Goal: Task Accomplishment & Management: Manage account settings

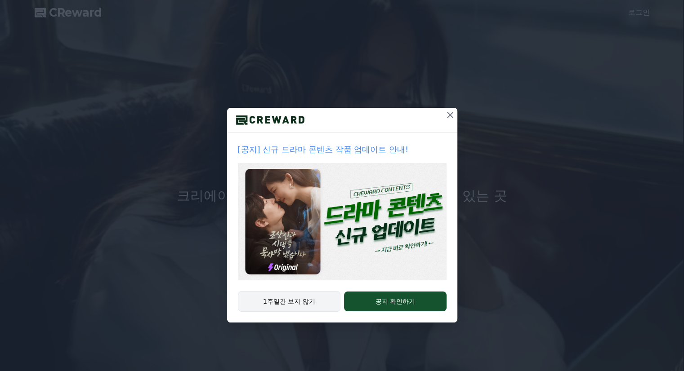
click at [308, 299] on button "1주일간 보지 않기" at bounding box center [289, 301] width 103 height 21
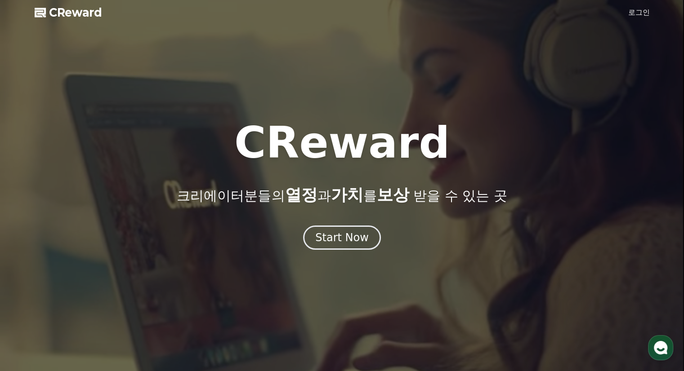
click at [633, 9] on link "로그인" at bounding box center [639, 12] width 22 height 11
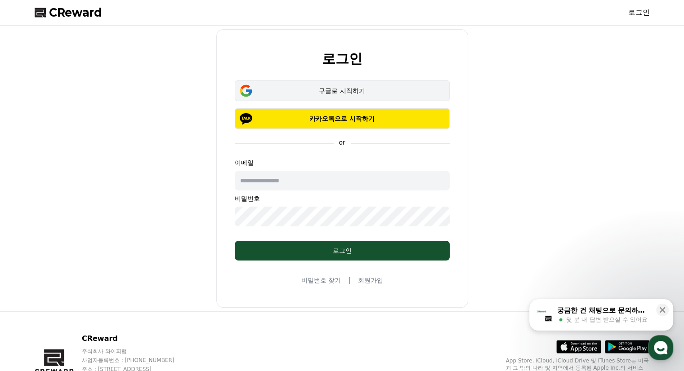
click at [329, 88] on div "구글로 시작하기" at bounding box center [342, 90] width 189 height 9
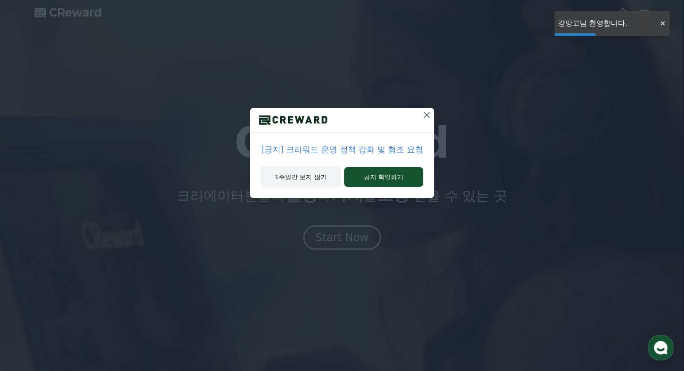
click at [315, 180] on button "1주일간 보지 않기" at bounding box center [301, 177] width 80 height 21
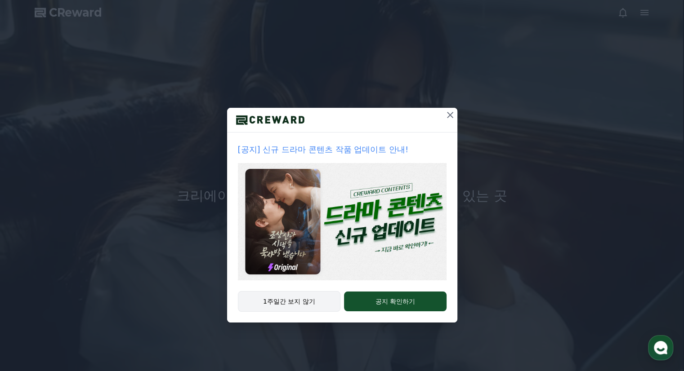
click at [293, 300] on button "1주일간 보지 않기" at bounding box center [289, 301] width 103 height 21
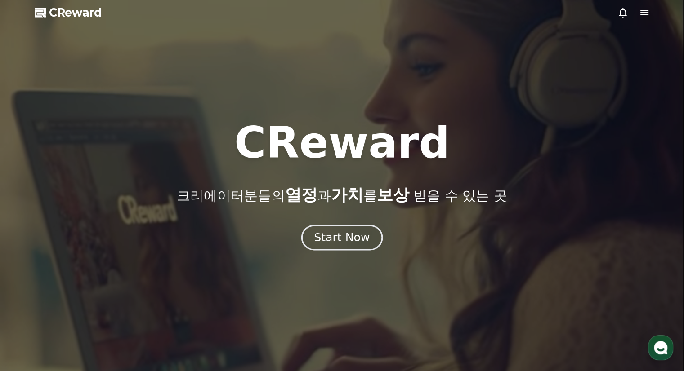
click at [350, 235] on div "Start Now" at bounding box center [342, 237] width 56 height 15
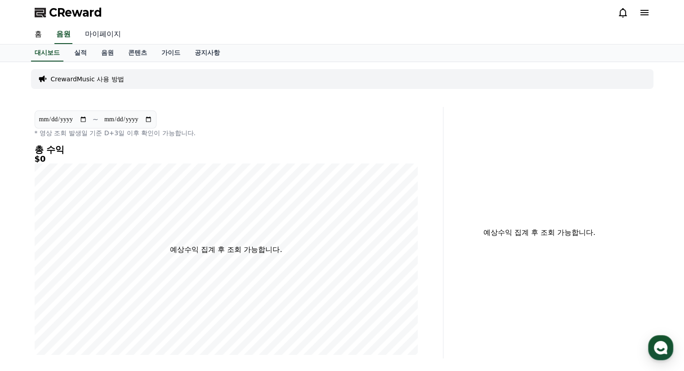
click at [103, 34] on link "마이페이지" at bounding box center [103, 34] width 50 height 19
select select "**********"
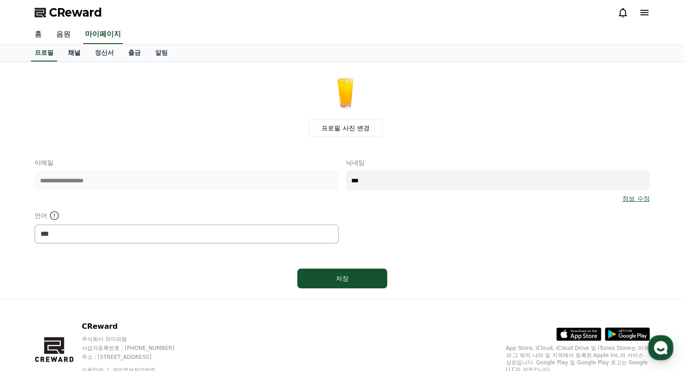
click at [77, 54] on link "채널" at bounding box center [74, 53] width 27 height 17
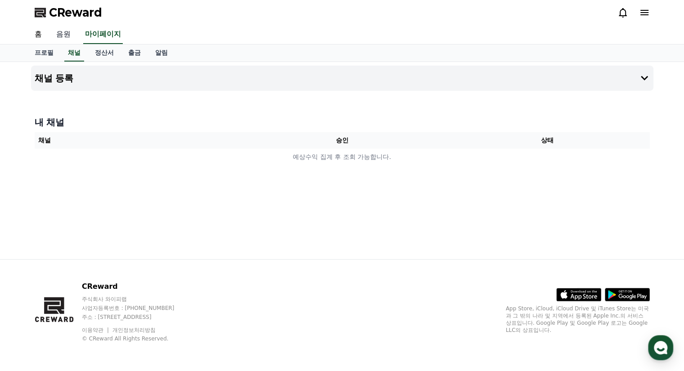
click at [59, 31] on link "음원" at bounding box center [63, 34] width 29 height 19
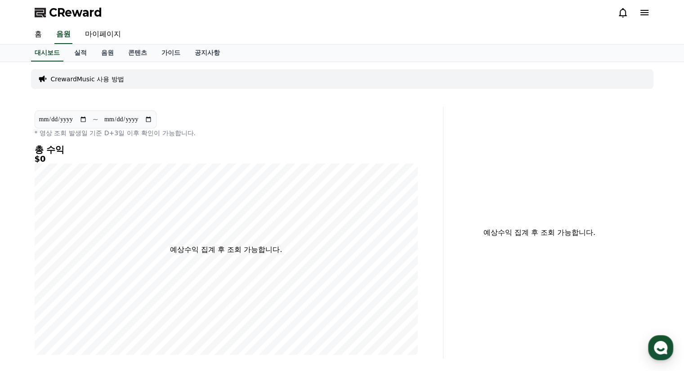
click at [87, 76] on p "CrewardMusic 사용 방법" at bounding box center [87, 79] width 73 height 9
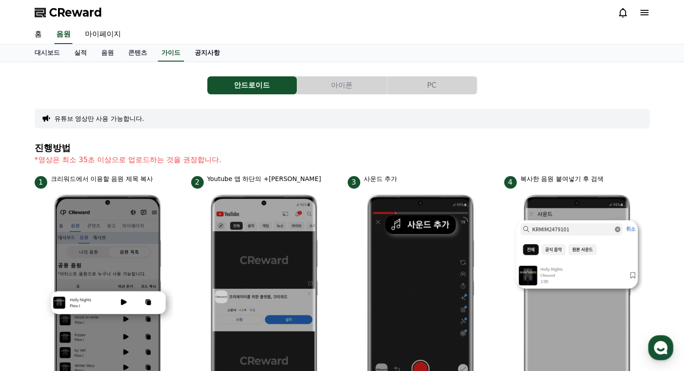
click at [216, 48] on link "공지사항" at bounding box center [208, 53] width 40 height 17
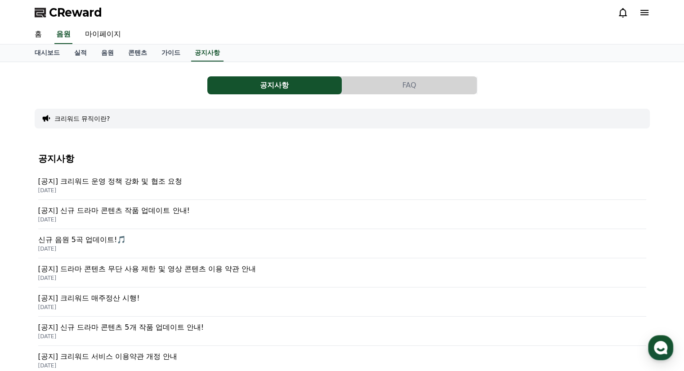
click at [156, 179] on p "[공지] 크리워드 운영 정책 강화 및 협조 요청" at bounding box center [342, 181] width 608 height 11
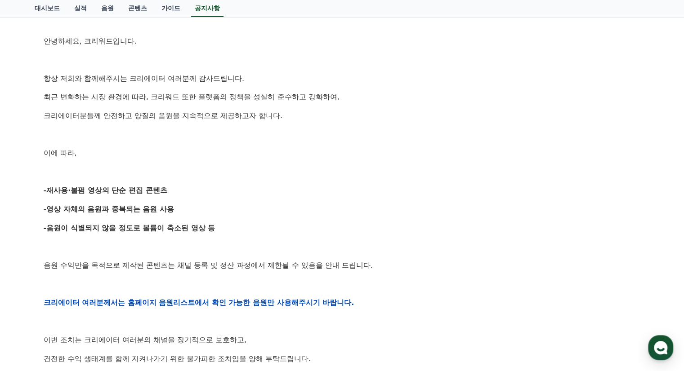
scroll to position [45, 0]
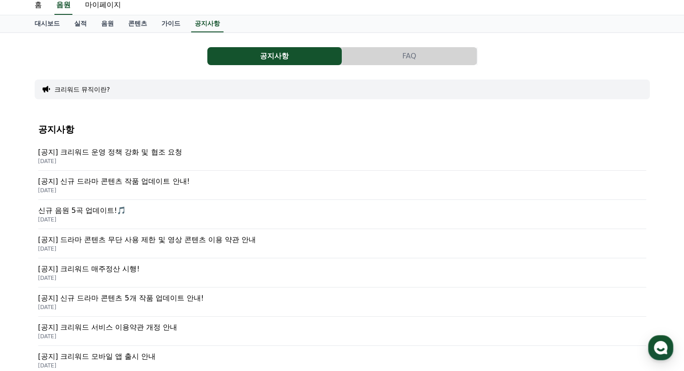
scroll to position [45, 0]
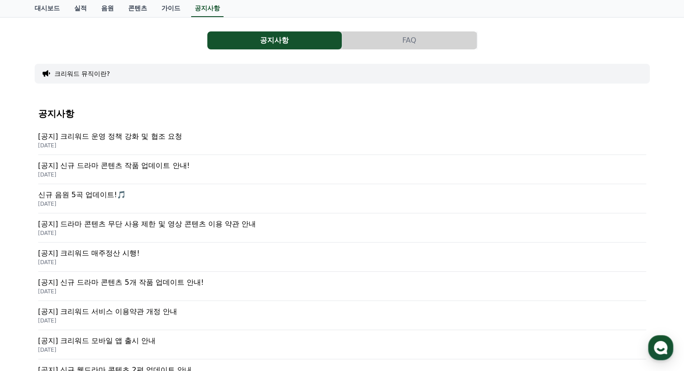
click at [115, 257] on p "[공지] 크리워드 매주정산 시행!" at bounding box center [342, 253] width 608 height 11
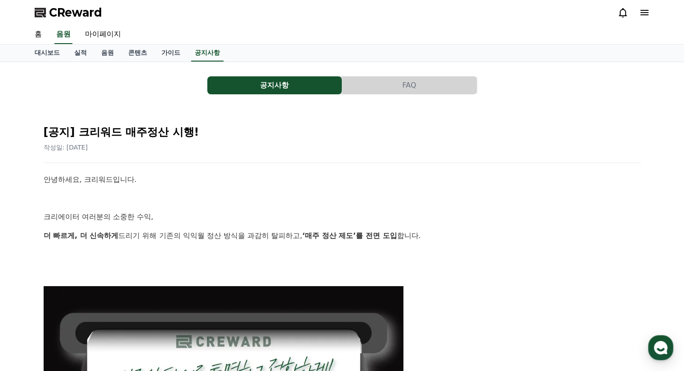
drag, startPoint x: 130, startPoint y: 229, endPoint x: 412, endPoint y: 228, distance: 282.0
drag, startPoint x: 423, startPoint y: 230, endPoint x: 202, endPoint y: 231, distance: 220.4
click at [202, 231] on p "더 빠르게, 더 신속하게 드리기 위해 기존의 익익월 정산 방식을 과감히 탈피하고, ‘매주 정산 제도’를 전면 도입 합니다." at bounding box center [342, 236] width 597 height 12
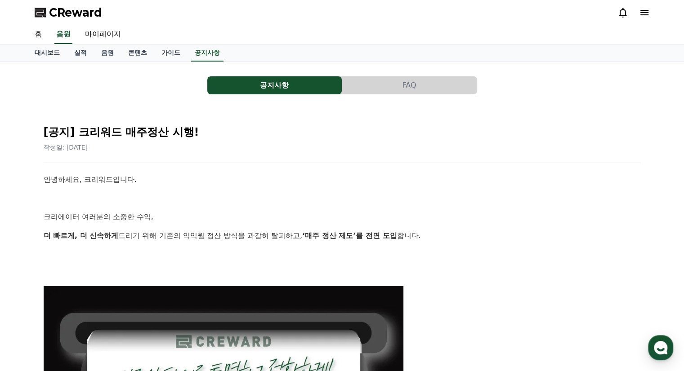
click at [202, 231] on p "더 빠르게, 더 신속하게 드리기 위해 기존의 익익월 정산 방식을 과감히 탈피하고, ‘매주 정산 제도’를 전면 도입 합니다." at bounding box center [342, 236] width 597 height 12
drag, startPoint x: 155, startPoint y: 229, endPoint x: 437, endPoint y: 233, distance: 281.6
click at [437, 233] on p "더 빠르게, 더 신속하게 드리기 위해 기존의 익익월 정산 방식을 과감히 탈피하고, ‘매주 정산 제도’를 전면 도입 합니다." at bounding box center [342, 236] width 597 height 12
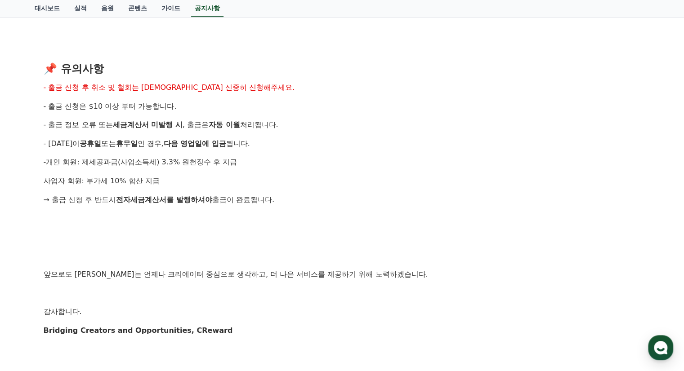
scroll to position [944, 0]
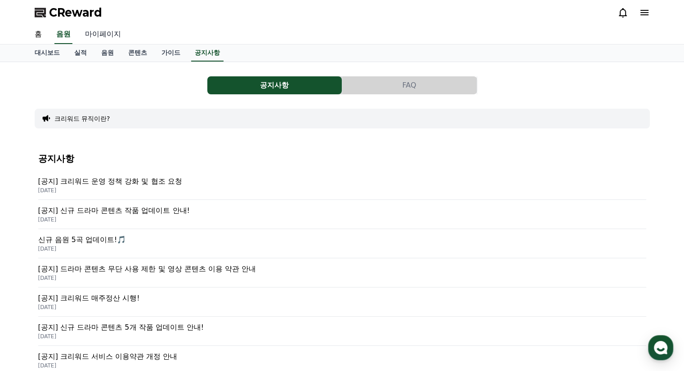
click at [98, 36] on link "마이페이지" at bounding box center [103, 34] width 50 height 19
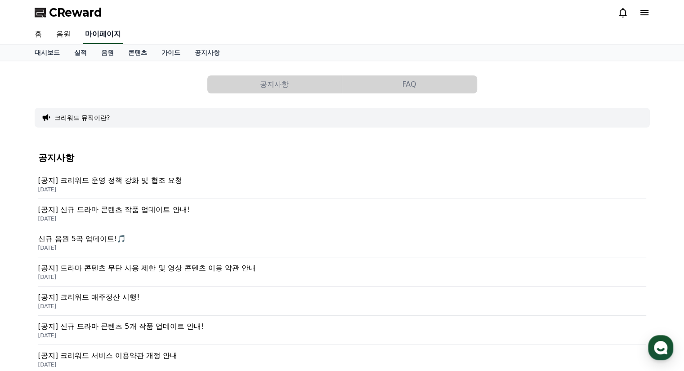
select select "**********"
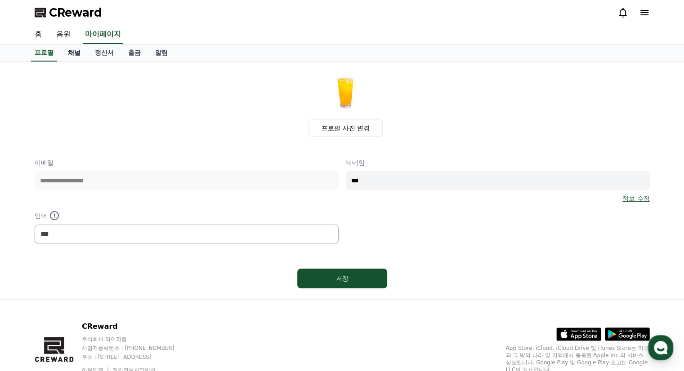
click at [74, 54] on link "채널" at bounding box center [74, 53] width 27 height 17
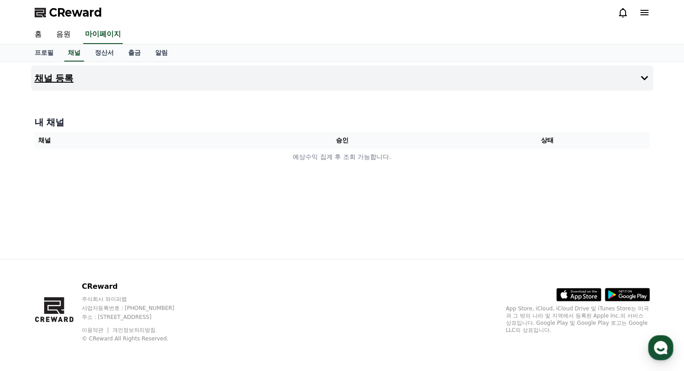
click at [579, 76] on button "채널 등록" at bounding box center [342, 78] width 622 height 25
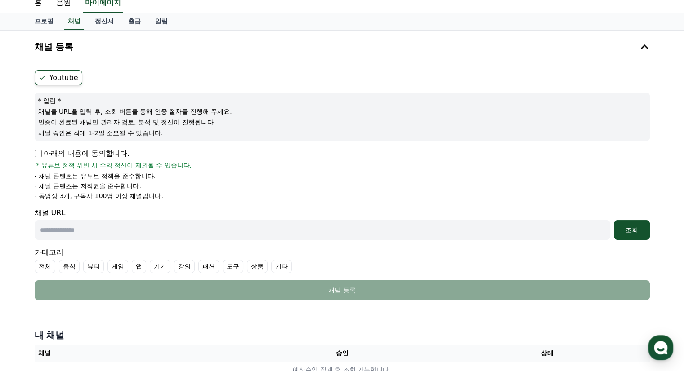
scroll to position [45, 0]
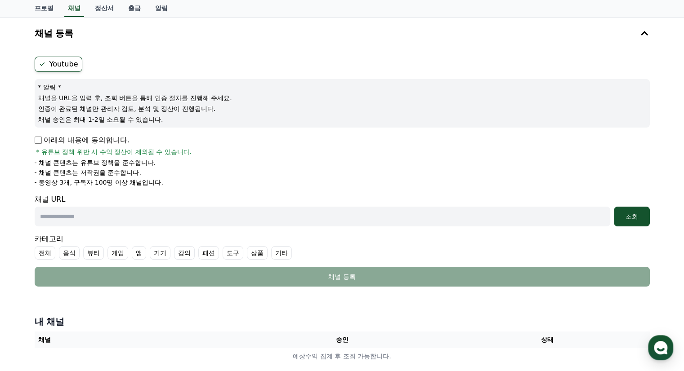
drag, startPoint x: 139, startPoint y: 181, endPoint x: 83, endPoint y: 180, distance: 56.7
click at [83, 180] on p "- 동영상 3개, 구독자 100명 이상 채널입니다." at bounding box center [99, 182] width 129 height 9
drag, startPoint x: 77, startPoint y: 154, endPoint x: 198, endPoint y: 178, distance: 122.9
click at [198, 178] on div "아래의 내용에 동의합니다. * 유튜브 정책 위반 시 수익 정산이 제외될 수 있습니다. - 채널 콘텐츠는 유튜브 정책을 준수합니다. - 채널 콘…" at bounding box center [342, 161] width 615 height 52
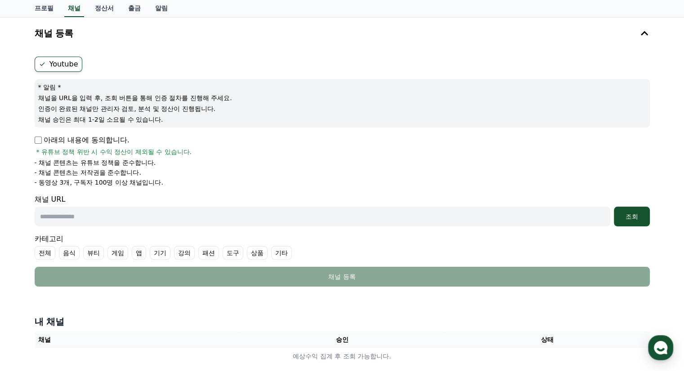
click at [198, 178] on li "- 동영상 3개, 구독자 100명 이상 채널입니다." at bounding box center [342, 182] width 615 height 9
drag, startPoint x: 201, startPoint y: 178, endPoint x: 87, endPoint y: 161, distance: 116.0
click at [87, 161] on ul "- 채널 콘텐츠는 유튜브 정책을 준수합니다. - 채널 콘텐츠는 저작권을 준수합니다. - 동영상 3개, 구독자 100명 이상 채널입니다." at bounding box center [342, 172] width 615 height 29
click at [87, 161] on p "- 채널 콘텐츠는 유튜브 정책을 준수합니다." at bounding box center [95, 162] width 121 height 9
drag, startPoint x: 68, startPoint y: 152, endPoint x: 185, endPoint y: 192, distance: 123.6
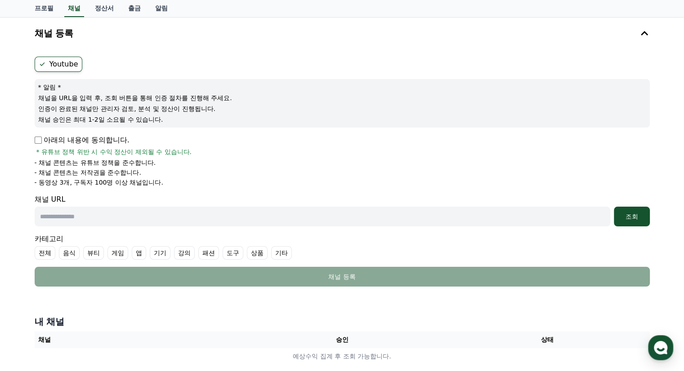
click at [185, 192] on form "Youtube * 알림 * 채널을 URL을 입력 후, 조회 버튼을 통해 인증 절차를 진행해 주세요. 인증이 완료된 채널만 관리자 검토, 분석 …" at bounding box center [342, 172] width 615 height 230
click at [126, 223] on input "text" at bounding box center [323, 217] width 576 height 20
paste input "**********"
type input "**********"
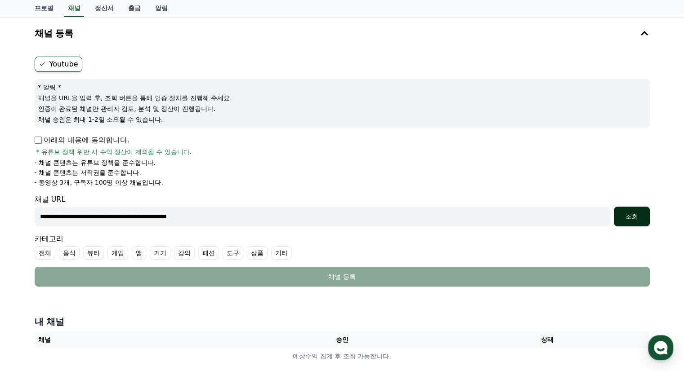
click at [631, 218] on div "조회" at bounding box center [631, 216] width 29 height 9
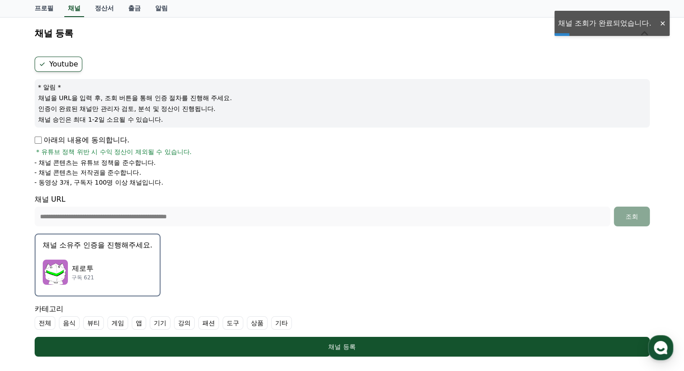
click at [81, 267] on p "제로투" at bounding box center [83, 269] width 23 height 11
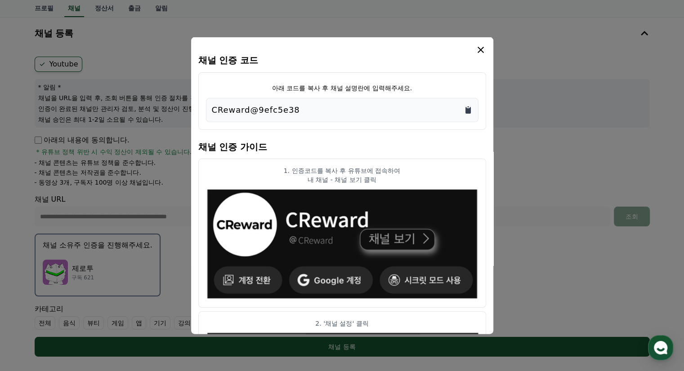
click at [466, 111] on icon "Copy to clipboard" at bounding box center [467, 110] width 5 height 7
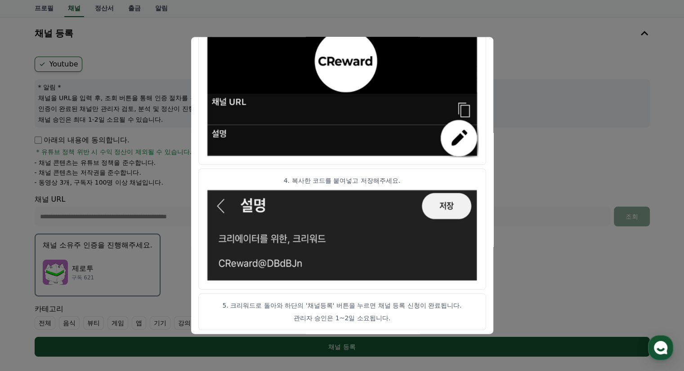
scroll to position [478, 0]
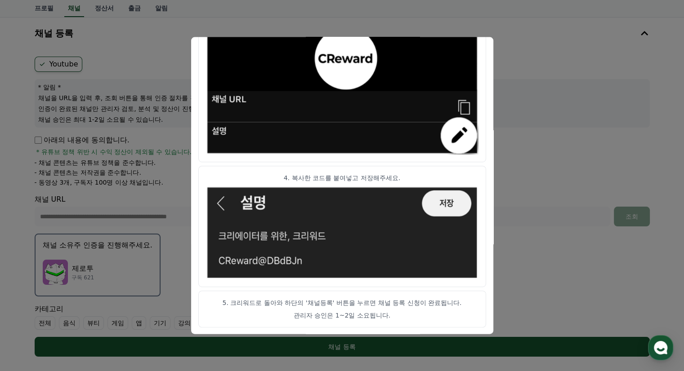
click at [505, 150] on button "close modal" at bounding box center [342, 185] width 684 height 371
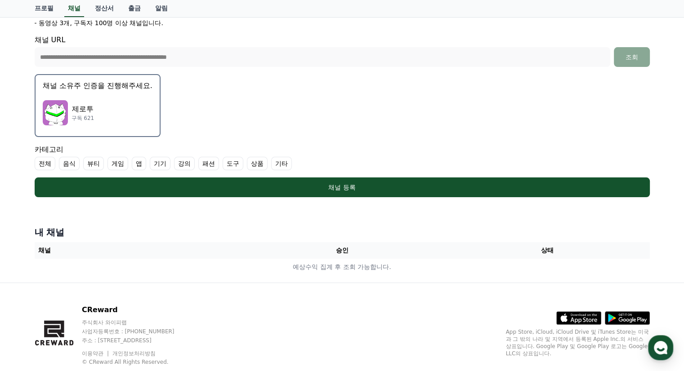
scroll to position [227, 0]
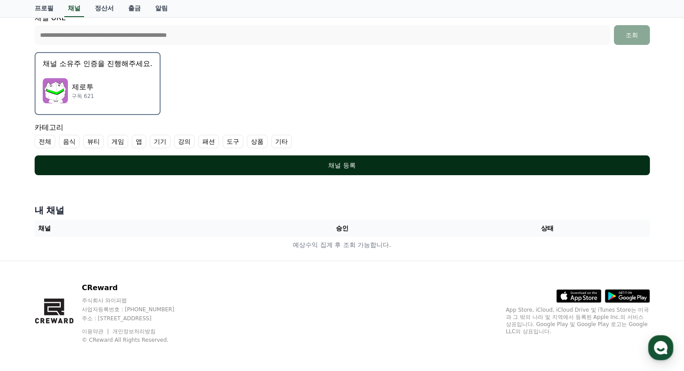
click at [322, 157] on button "채널 등록" at bounding box center [342, 166] width 615 height 20
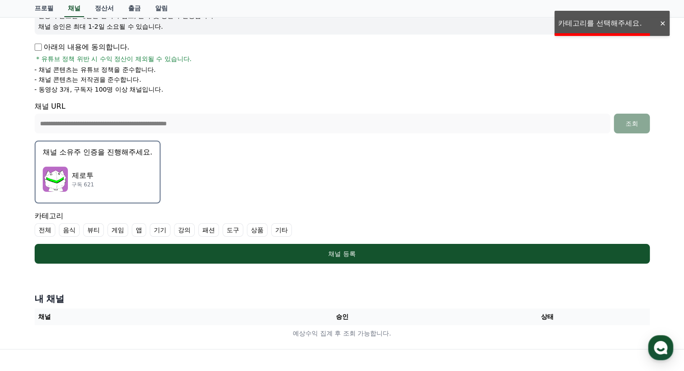
scroll to position [137, 0]
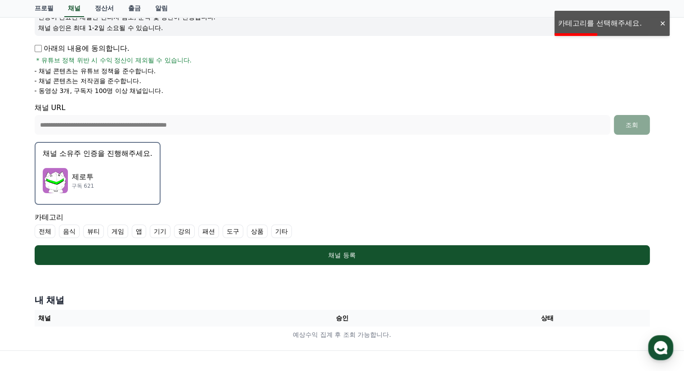
click at [117, 228] on label "게임" at bounding box center [117, 231] width 21 height 13
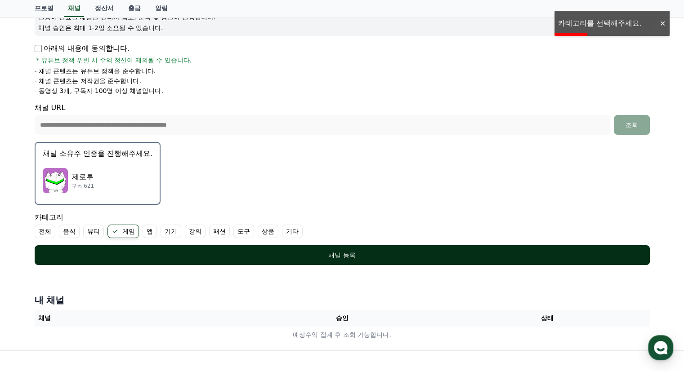
click at [197, 251] on div "채널 등록" at bounding box center [342, 255] width 579 height 9
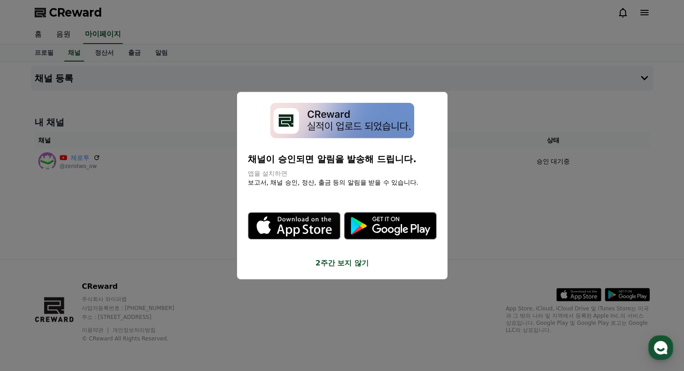
click at [339, 264] on button "2주간 보지 않기" at bounding box center [342, 263] width 189 height 11
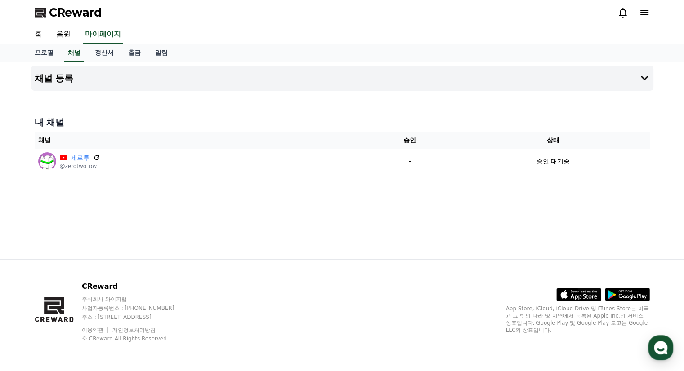
drag, startPoint x: 326, startPoint y: 159, endPoint x: 306, endPoint y: 198, distance: 44.0
click at [321, 204] on div "채널 등록 내 채널 채널 승인 상태 제로투 @zerotwo_ow - 승인 대기중" at bounding box center [342, 160] width 630 height 197
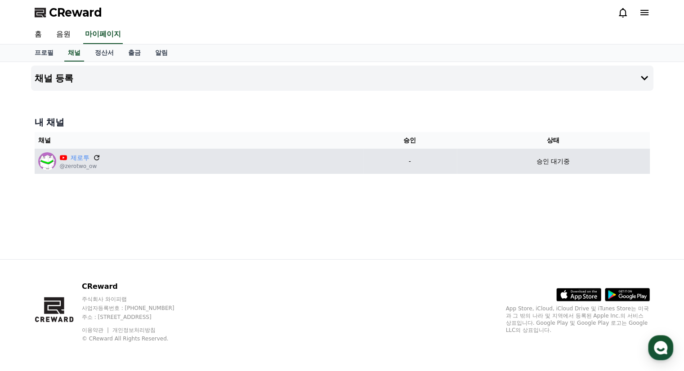
click at [97, 157] on icon at bounding box center [97, 158] width 8 height 8
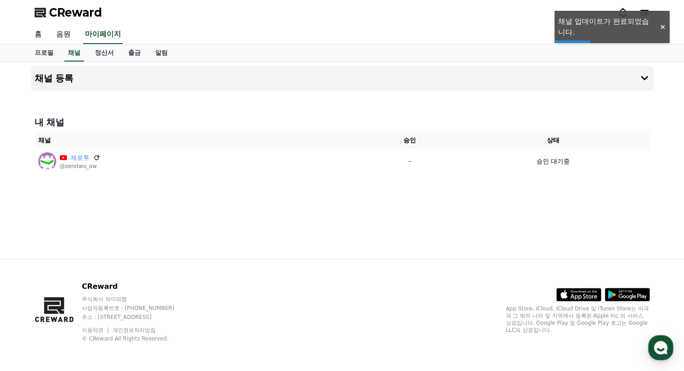
click at [241, 191] on div "채널 등록 내 채널 채널 승인 상태 제로투 @zerotwo_ow - 승인 대기중" at bounding box center [342, 160] width 630 height 197
click at [243, 218] on div "채널 등록 내 채널 채널 승인 상태 제로투 @zerotwo_ow - 승인 대기중" at bounding box center [342, 160] width 630 height 197
click at [213, 144] on th "채널" at bounding box center [199, 140] width 328 height 17
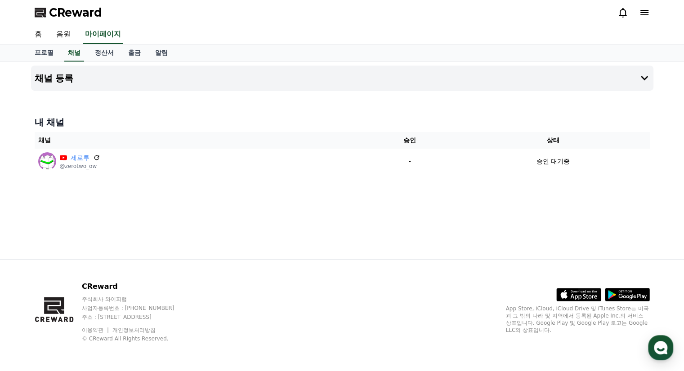
click at [213, 117] on h4 "내 채널" at bounding box center [342, 122] width 615 height 13
click at [61, 36] on link "음원" at bounding box center [63, 34] width 29 height 19
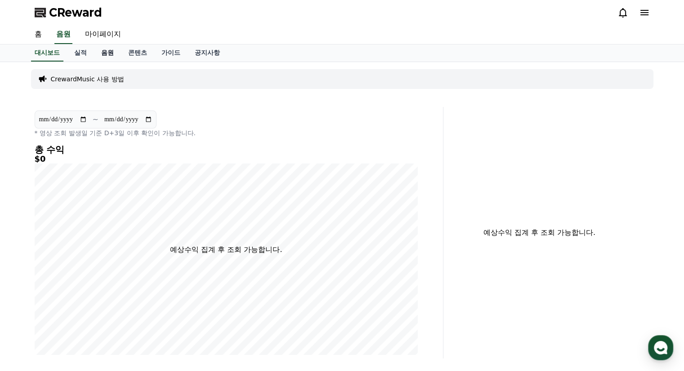
click at [115, 51] on link "음원" at bounding box center [107, 53] width 27 height 17
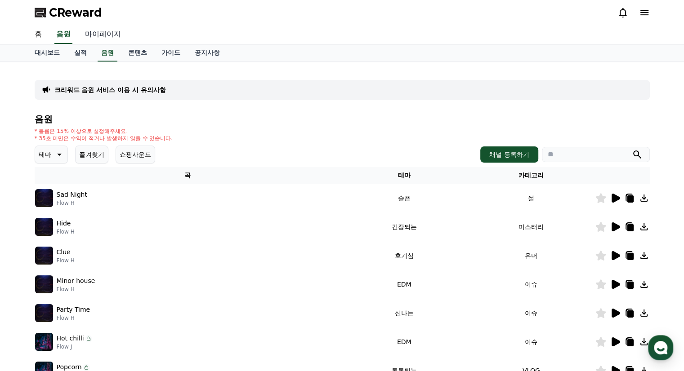
click at [91, 36] on link "마이페이지" at bounding box center [103, 34] width 50 height 19
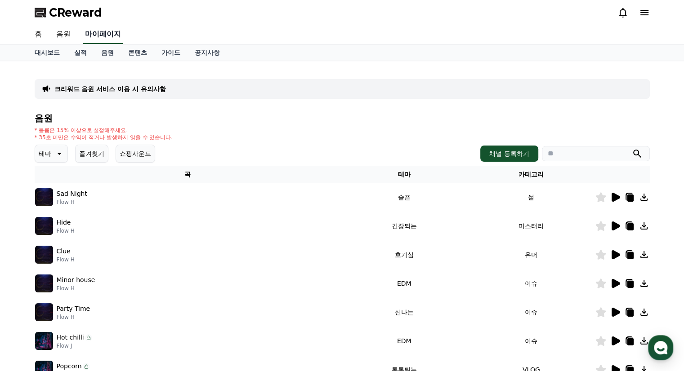
select select "**********"
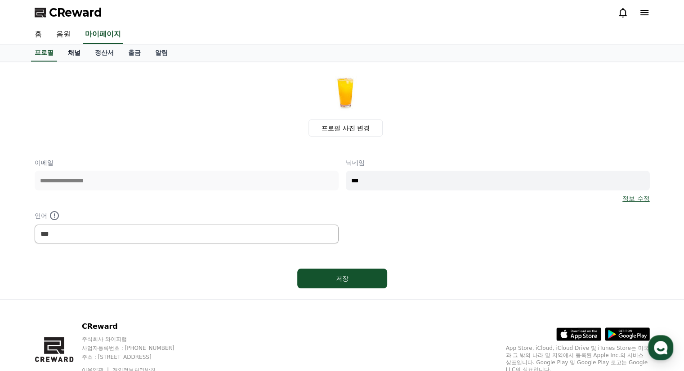
click at [72, 54] on link "채널" at bounding box center [74, 53] width 27 height 17
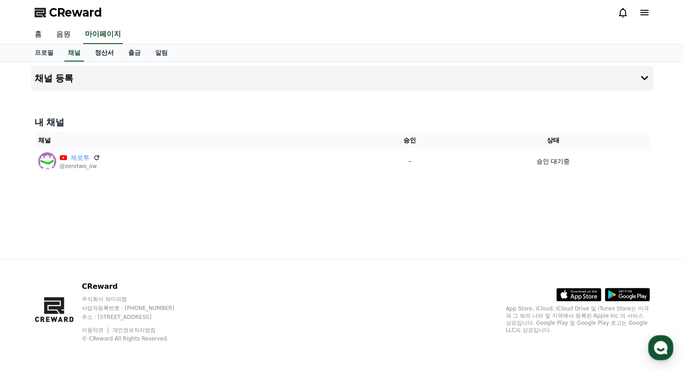
click at [103, 52] on link "정산서" at bounding box center [104, 53] width 33 height 17
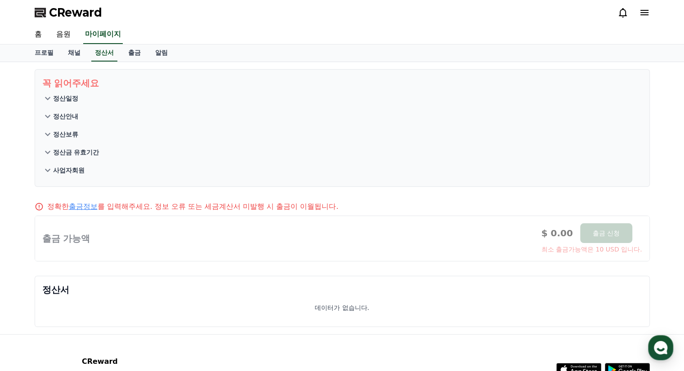
click at [50, 114] on icon at bounding box center [47, 116] width 11 height 11
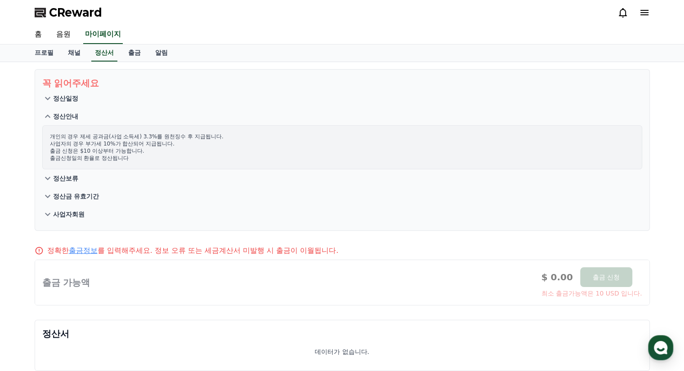
click at [50, 114] on icon at bounding box center [47, 116] width 11 height 11
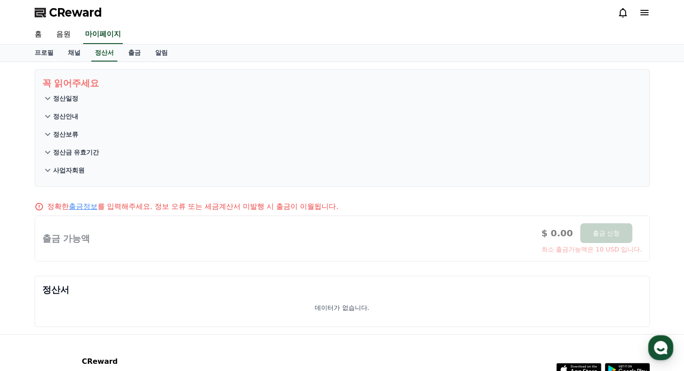
click at [45, 131] on icon at bounding box center [47, 134] width 11 height 11
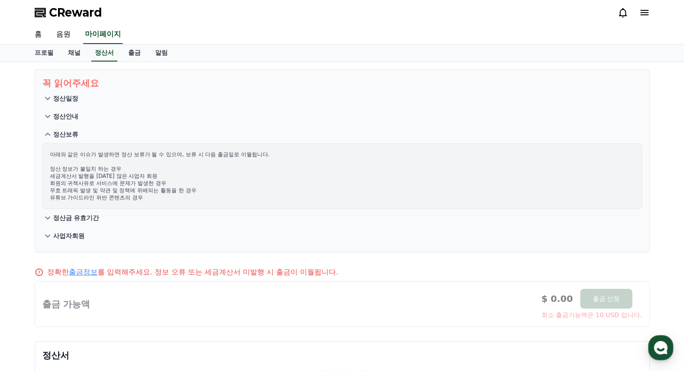
click at [45, 131] on icon at bounding box center [47, 134] width 11 height 11
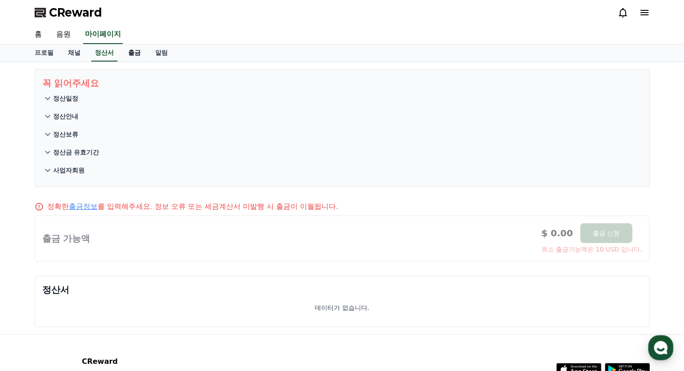
click at [142, 54] on link "출금" at bounding box center [134, 53] width 27 height 17
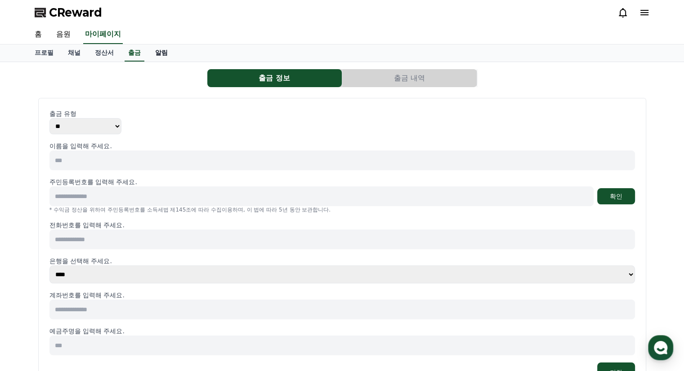
click at [150, 51] on link "알림" at bounding box center [161, 53] width 27 height 17
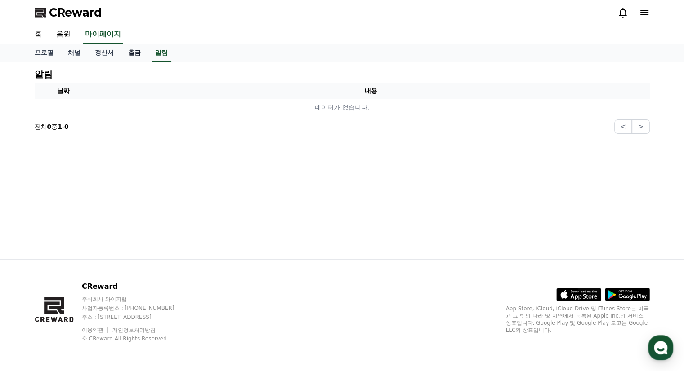
click at [138, 56] on link "출금" at bounding box center [134, 53] width 27 height 17
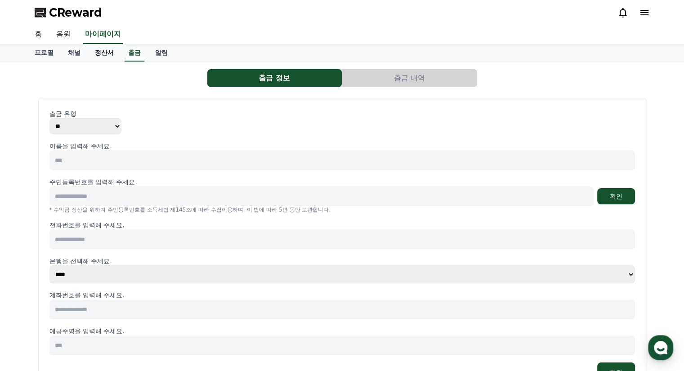
click at [99, 56] on link "정산서" at bounding box center [104, 53] width 33 height 17
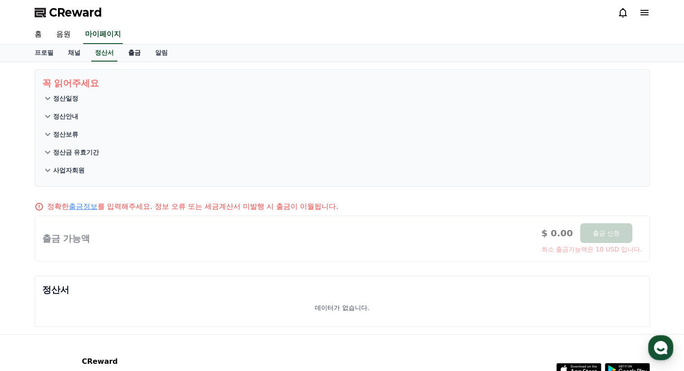
drag, startPoint x: 101, startPoint y: 51, endPoint x: 131, endPoint y: 56, distance: 31.1
click at [101, 51] on link "정산서" at bounding box center [104, 53] width 26 height 17
click at [133, 56] on link "출금" at bounding box center [134, 53] width 27 height 17
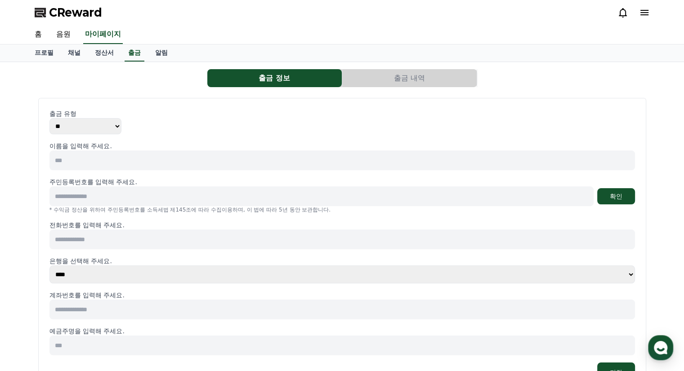
click at [379, 83] on button "출금 내역" at bounding box center [409, 78] width 134 height 18
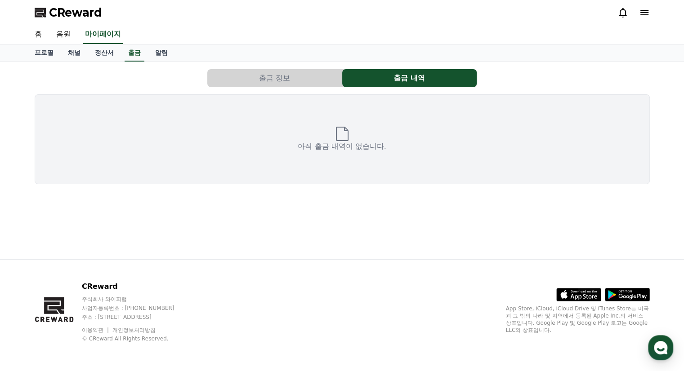
drag, startPoint x: 313, startPoint y: 82, endPoint x: 254, endPoint y: 81, distance: 58.9
click at [313, 82] on button "출금 정보" at bounding box center [274, 78] width 134 height 18
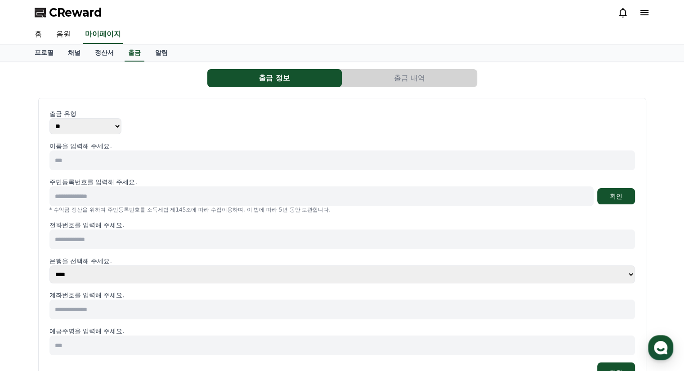
click at [67, 67] on div "출금 정보 출금 내역 출금 유형 ** *** 이름을 입력해 주세요. 주민등록번호를 입력해 주세요. 확인 * 수익금 정산을 위하여 주민등록번호를…" at bounding box center [342, 233] width 622 height 335
click at [46, 60] on link "프로필" at bounding box center [43, 53] width 33 height 17
select select "**********"
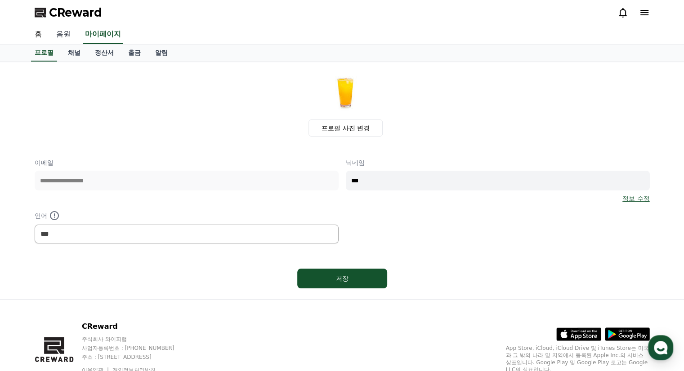
click at [67, 31] on link "음원" at bounding box center [63, 34] width 29 height 19
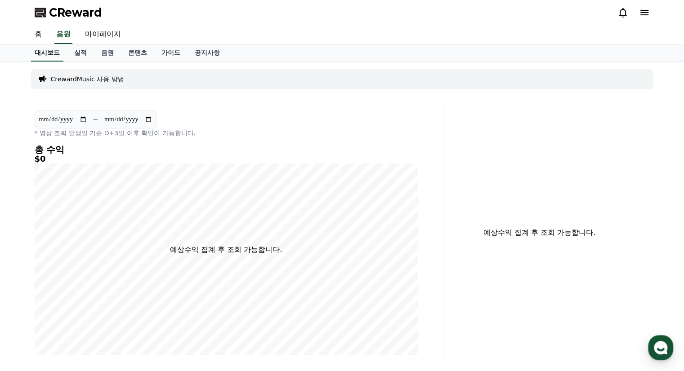
click at [45, 45] on link "대시보드" at bounding box center [47, 53] width 32 height 17
click at [44, 45] on link "대시보드" at bounding box center [47, 53] width 32 height 17
click at [40, 37] on link "홈" at bounding box center [38, 34] width 22 height 19
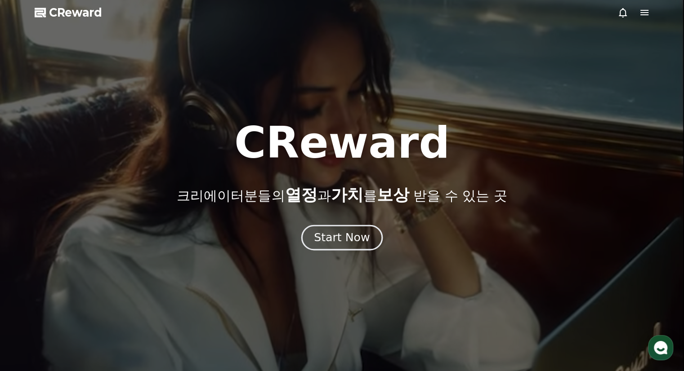
click at [369, 241] on button "Start Now" at bounding box center [341, 238] width 81 height 26
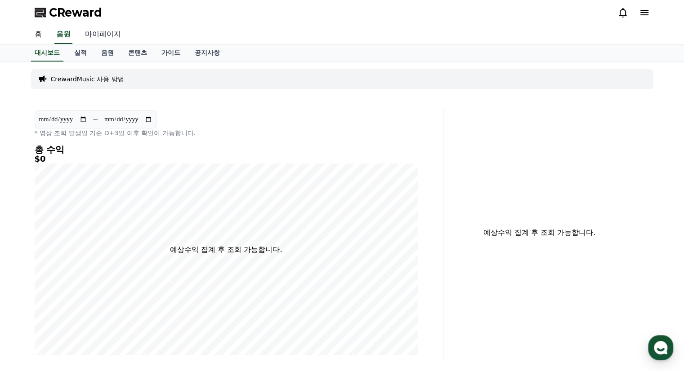
click at [106, 30] on link "마이페이지" at bounding box center [103, 34] width 50 height 19
select select "**********"
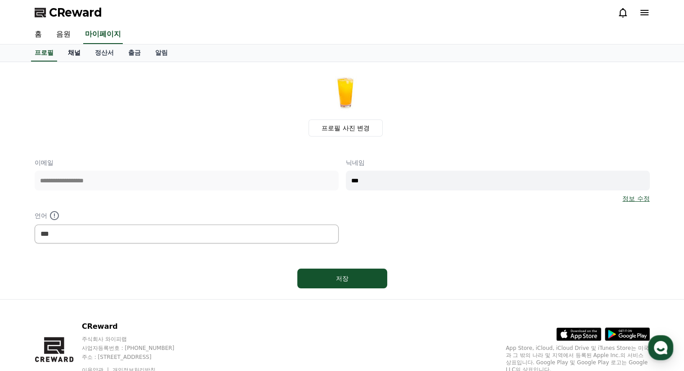
click at [76, 49] on link "채널" at bounding box center [74, 53] width 27 height 17
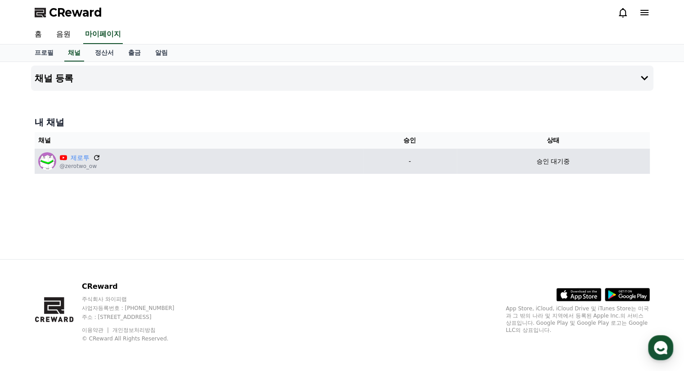
click at [93, 154] on icon at bounding box center [97, 158] width 8 height 8
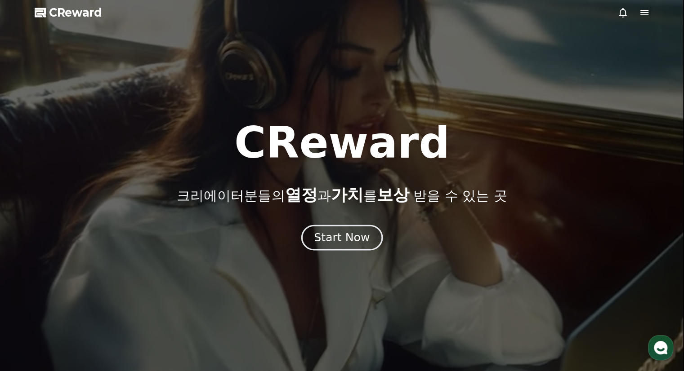
click at [353, 237] on div "Start Now" at bounding box center [342, 237] width 56 height 15
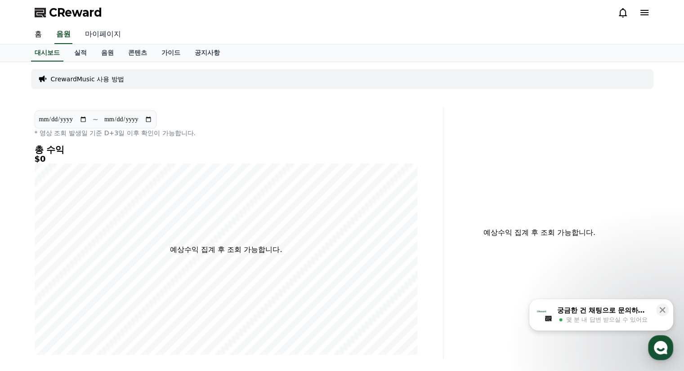
click at [101, 35] on link "마이페이지" at bounding box center [103, 34] width 50 height 19
select select "**********"
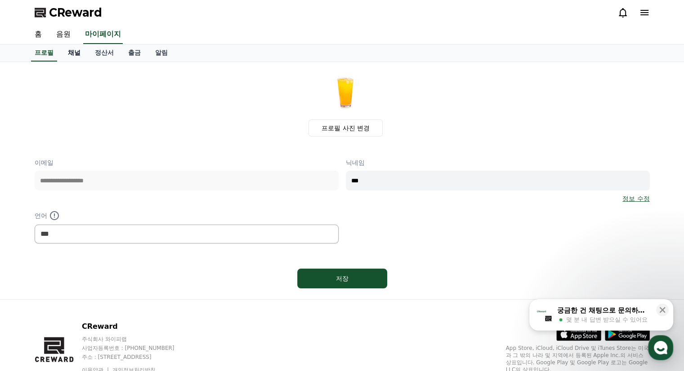
click at [78, 54] on link "채널" at bounding box center [74, 53] width 27 height 17
